Goal: Information Seeking & Learning: Learn about a topic

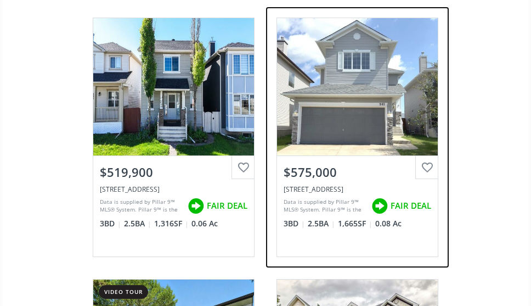
scroll to position [1042, 0]
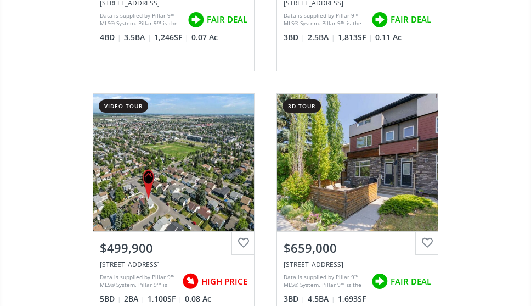
scroll to position [2359, 0]
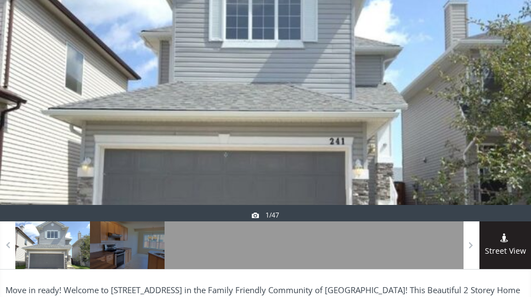
scroll to position [165, 0]
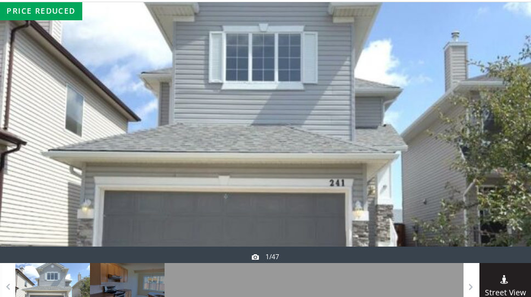
click at [501, 145] on div at bounding box center [504, 132] width 53 height 261
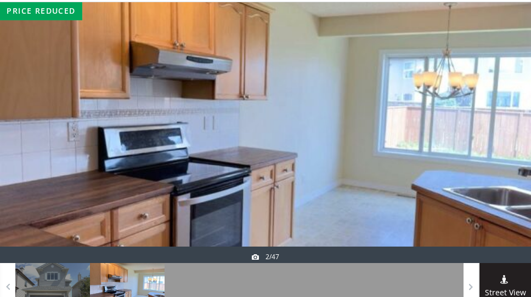
click at [515, 144] on div at bounding box center [504, 132] width 53 height 261
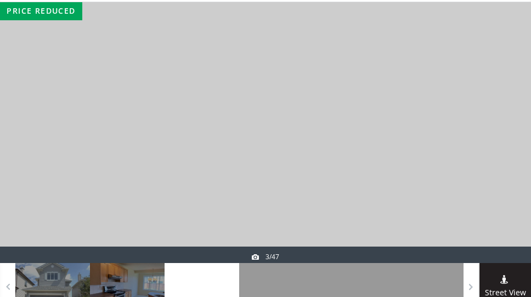
click at [515, 144] on div at bounding box center [504, 132] width 53 height 261
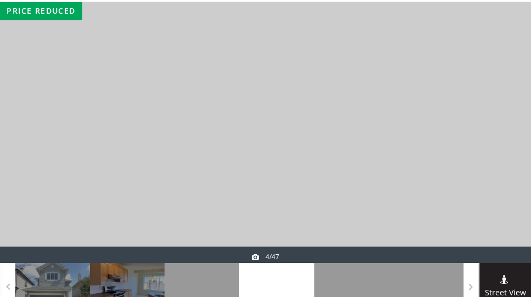
click at [515, 144] on div at bounding box center [504, 132] width 53 height 261
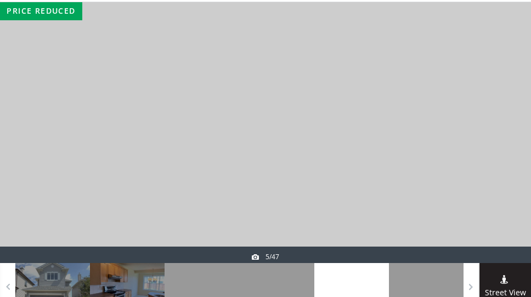
click at [515, 144] on div at bounding box center [504, 132] width 53 height 261
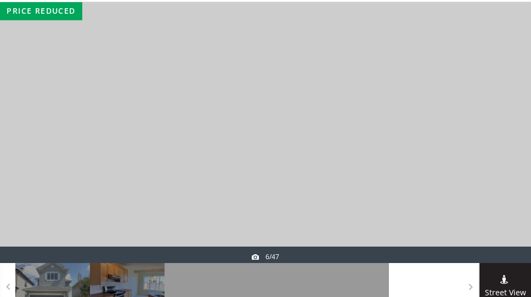
click at [515, 144] on div at bounding box center [504, 132] width 53 height 261
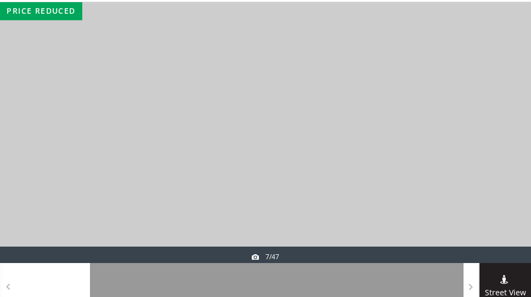
click at [515, 144] on div at bounding box center [504, 132] width 53 height 261
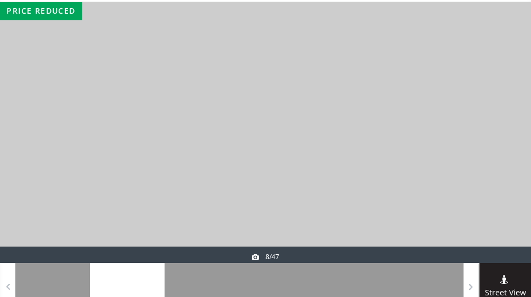
click at [515, 144] on div at bounding box center [504, 132] width 53 height 261
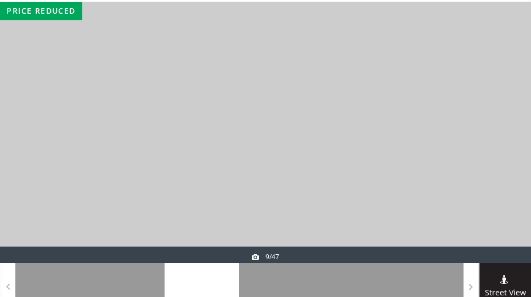
click at [515, 144] on div at bounding box center [504, 132] width 53 height 261
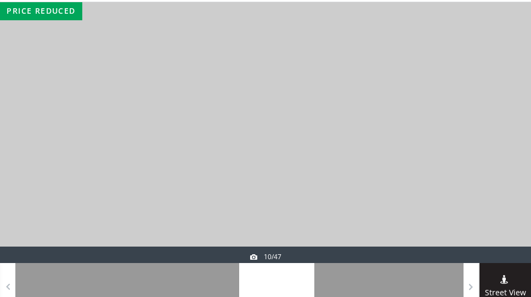
click at [515, 144] on div at bounding box center [504, 132] width 53 height 261
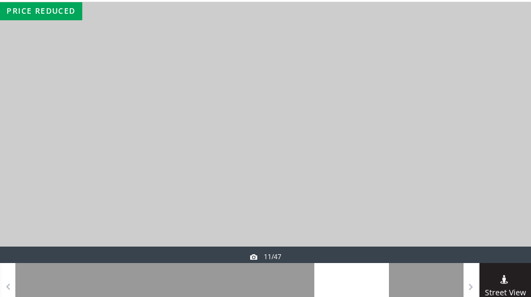
click at [515, 144] on div at bounding box center [504, 132] width 53 height 261
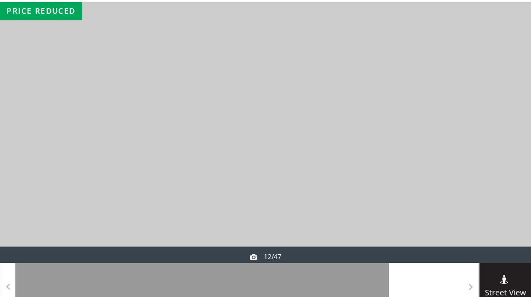
click at [515, 144] on div at bounding box center [504, 132] width 53 height 261
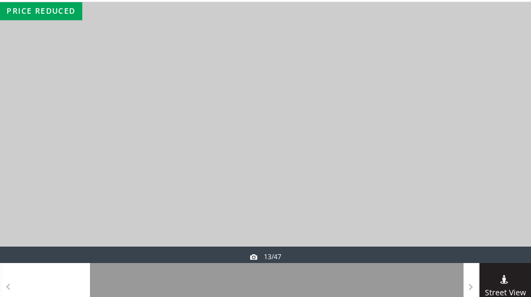
click at [515, 144] on div at bounding box center [504, 132] width 53 height 261
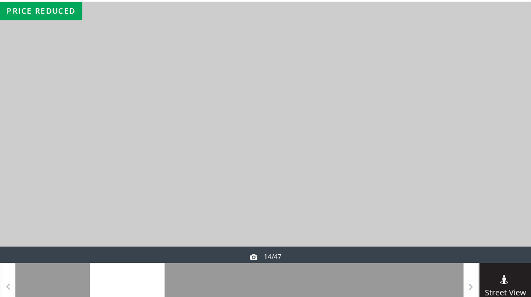
click at [515, 144] on div at bounding box center [504, 132] width 53 height 261
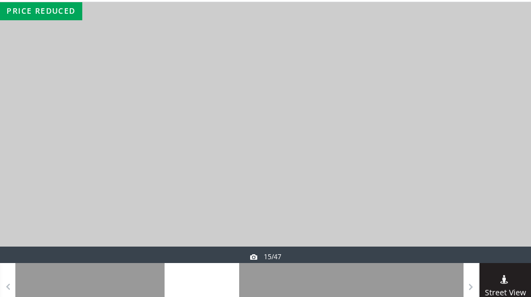
click at [515, 144] on div at bounding box center [504, 132] width 53 height 261
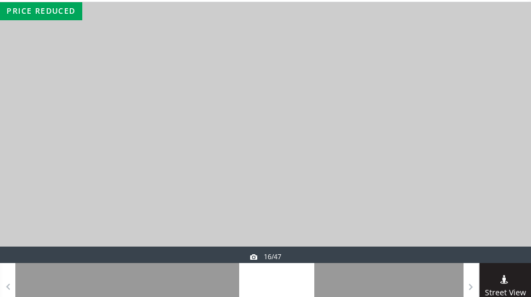
click at [515, 144] on div at bounding box center [504, 132] width 53 height 261
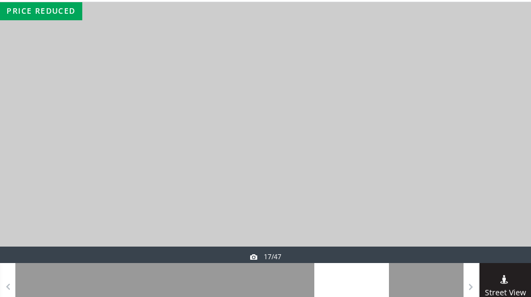
click at [515, 144] on div at bounding box center [504, 132] width 53 height 261
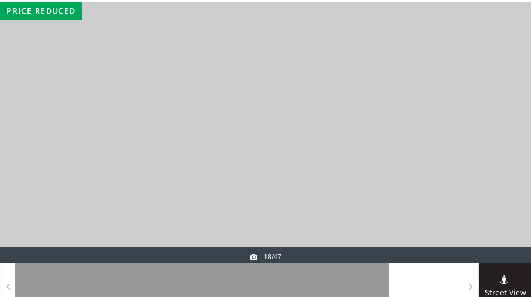
click at [515, 144] on div at bounding box center [504, 132] width 53 height 261
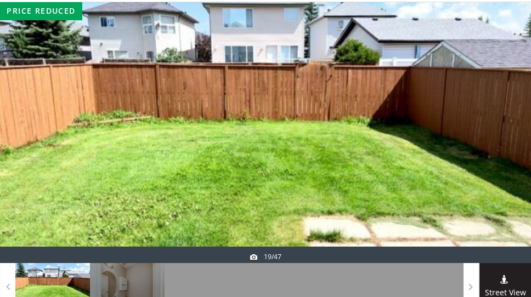
click at [515, 144] on div at bounding box center [504, 132] width 53 height 261
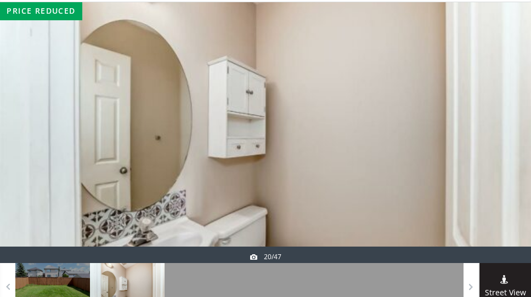
click at [515, 144] on div at bounding box center [504, 132] width 53 height 261
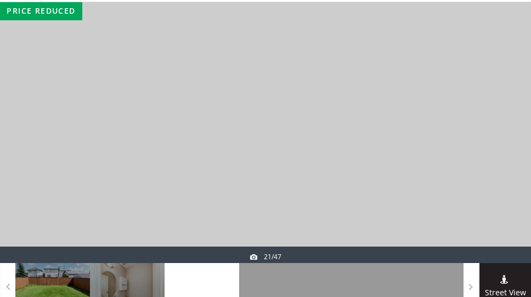
click at [515, 144] on div at bounding box center [504, 132] width 53 height 261
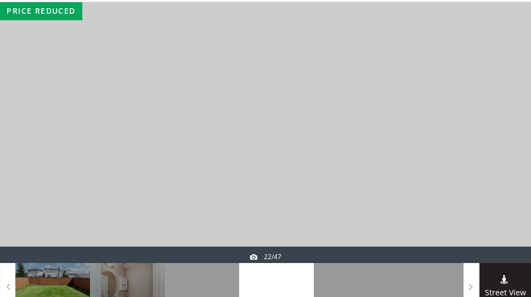
click at [515, 144] on div at bounding box center [504, 132] width 53 height 261
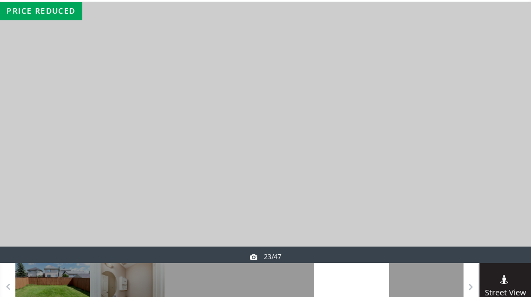
click at [515, 144] on div at bounding box center [504, 132] width 53 height 261
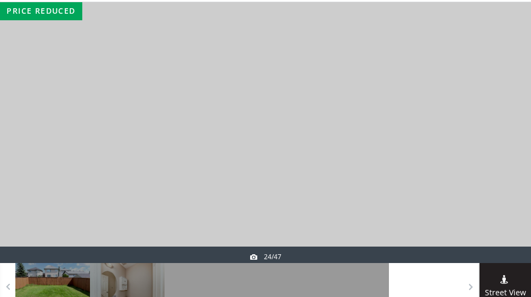
click at [515, 144] on div at bounding box center [504, 132] width 53 height 261
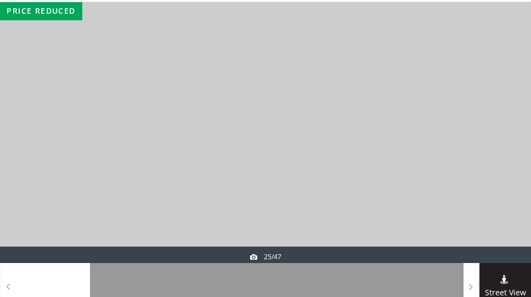
click at [515, 144] on div at bounding box center [504, 132] width 53 height 261
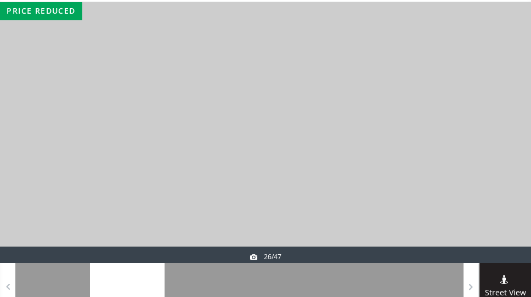
click at [515, 144] on div at bounding box center [504, 132] width 53 height 261
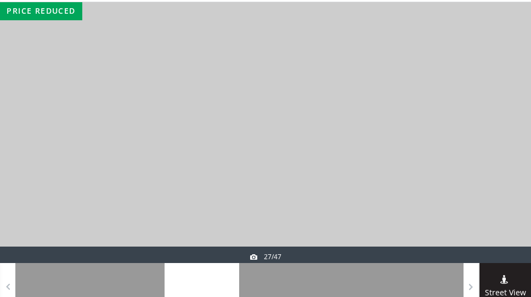
click at [515, 144] on div at bounding box center [504, 132] width 53 height 261
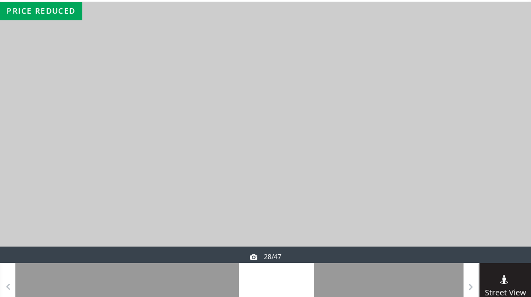
click at [515, 144] on div at bounding box center [504, 132] width 53 height 261
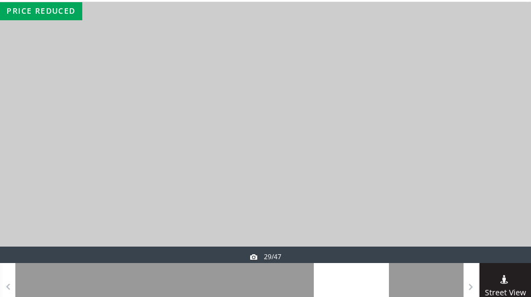
click at [515, 144] on div at bounding box center [504, 132] width 53 height 261
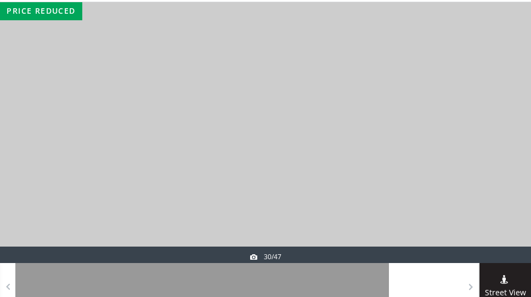
click at [515, 144] on div at bounding box center [504, 132] width 53 height 261
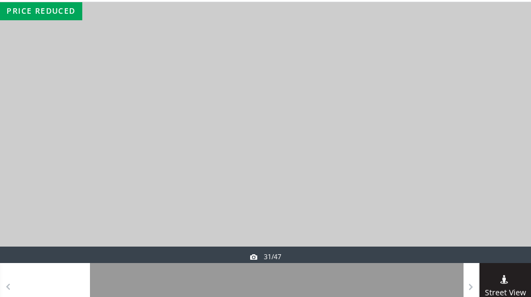
click at [515, 144] on div at bounding box center [504, 132] width 53 height 261
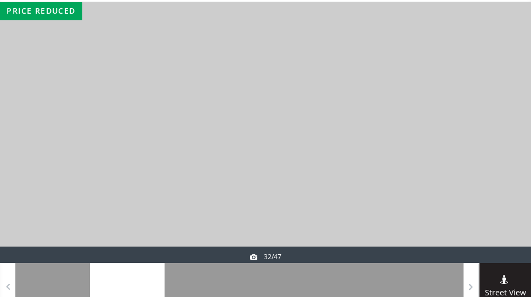
click at [515, 144] on div at bounding box center [504, 132] width 53 height 261
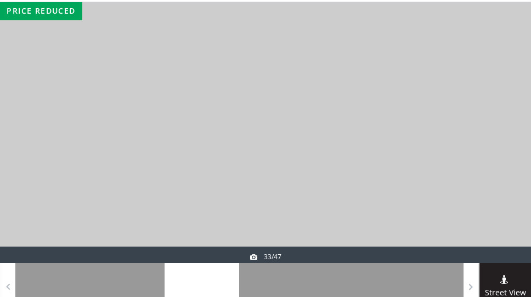
click at [515, 144] on div at bounding box center [504, 132] width 53 height 261
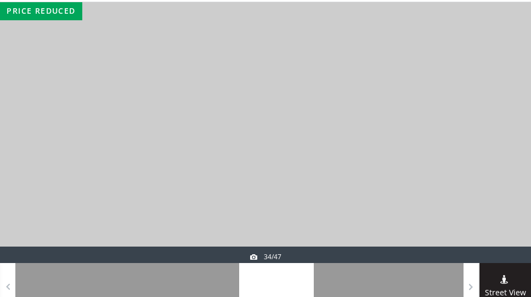
click at [515, 144] on div at bounding box center [504, 132] width 53 height 261
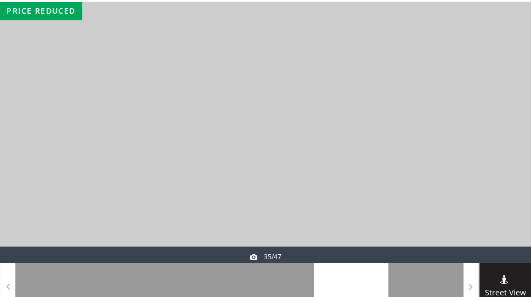
click at [515, 144] on div at bounding box center [504, 132] width 53 height 261
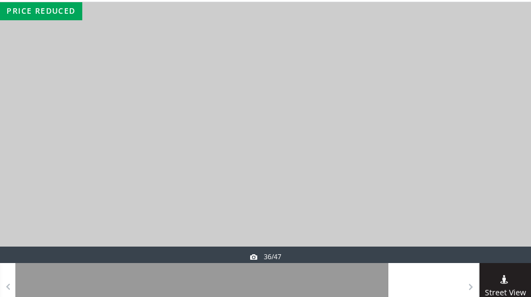
click at [526, 138] on div at bounding box center [504, 132] width 53 height 261
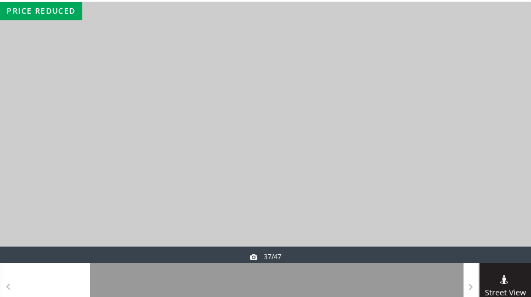
click at [525, 138] on div at bounding box center [504, 132] width 53 height 261
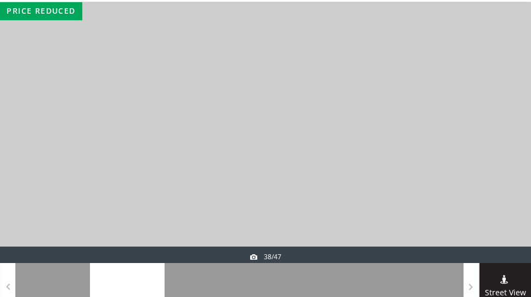
click at [525, 138] on div at bounding box center [504, 132] width 53 height 261
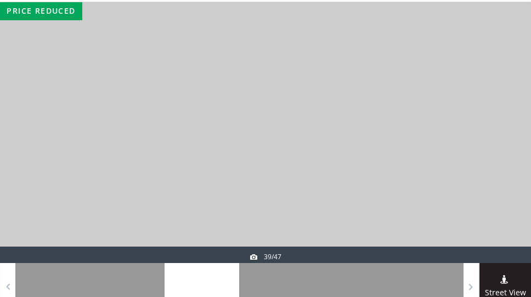
click at [525, 138] on div at bounding box center [504, 132] width 53 height 261
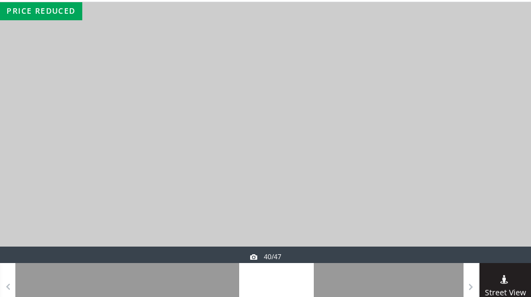
click at [525, 138] on div at bounding box center [504, 132] width 53 height 261
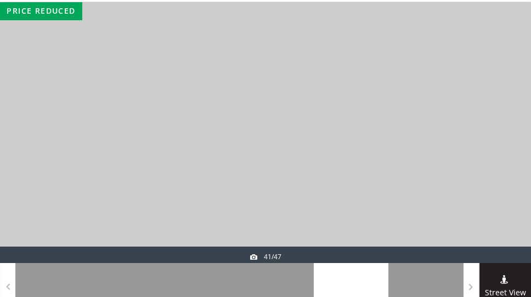
click at [525, 138] on div at bounding box center [504, 132] width 53 height 261
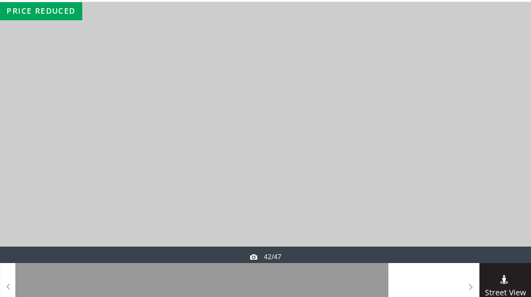
click at [525, 138] on div at bounding box center [504, 132] width 53 height 261
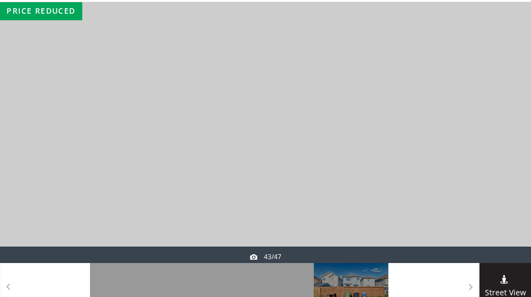
click at [525, 138] on div at bounding box center [504, 132] width 53 height 261
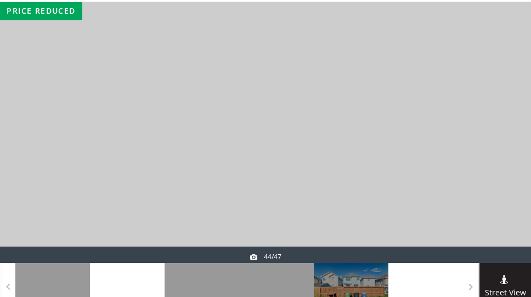
click at [525, 138] on div at bounding box center [504, 132] width 53 height 261
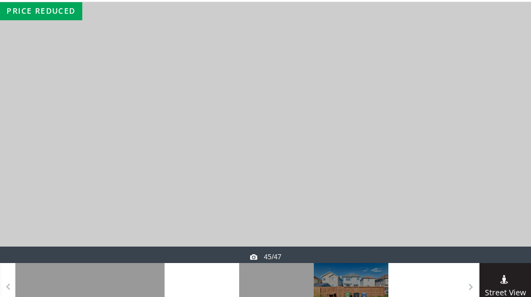
click at [525, 138] on div at bounding box center [504, 132] width 53 height 261
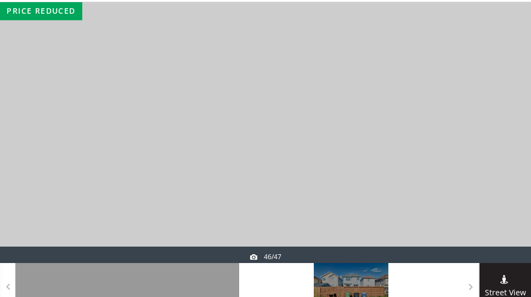
click at [525, 138] on div at bounding box center [504, 132] width 53 height 261
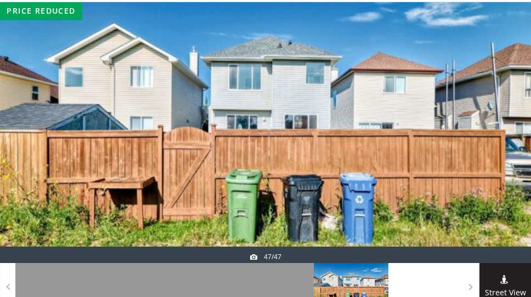
click at [525, 138] on div at bounding box center [504, 132] width 53 height 261
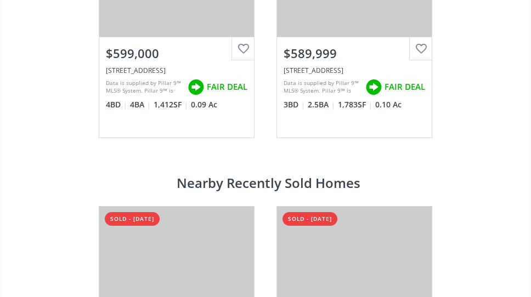
scroll to position [2084, 0]
